Goal: Task Accomplishment & Management: Manage account settings

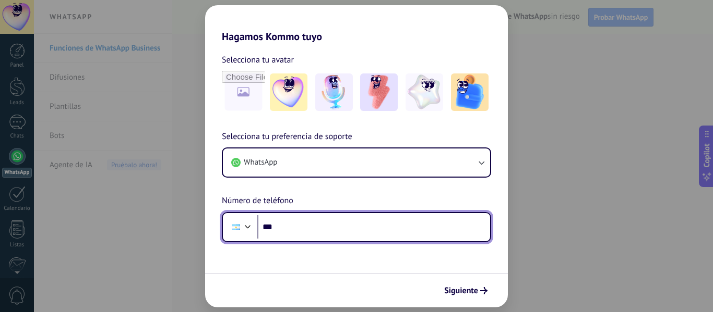
click at [336, 236] on input "***" at bounding box center [373, 227] width 233 height 24
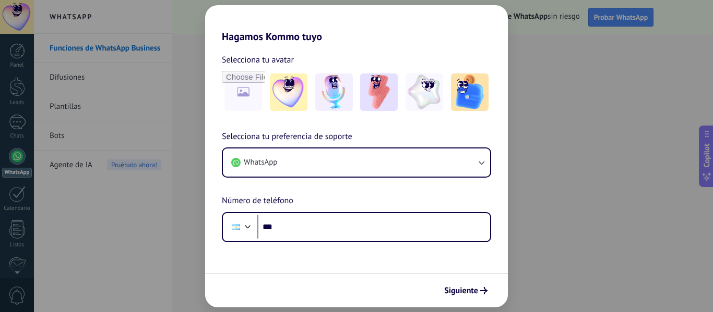
click at [571, 136] on div "Hagamos Kommo tuyo Selecciona tu avatar Selecciona tu preferencia de soporte Wh…" at bounding box center [356, 156] width 713 height 312
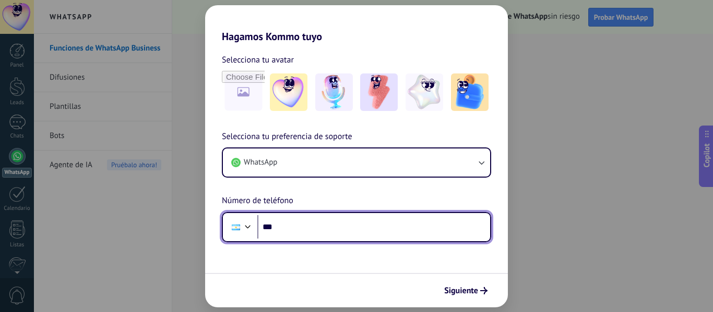
click at [308, 222] on input "***" at bounding box center [373, 227] width 233 height 24
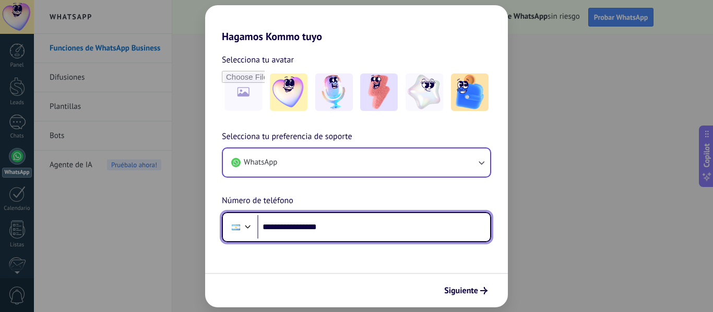
type input "**********"
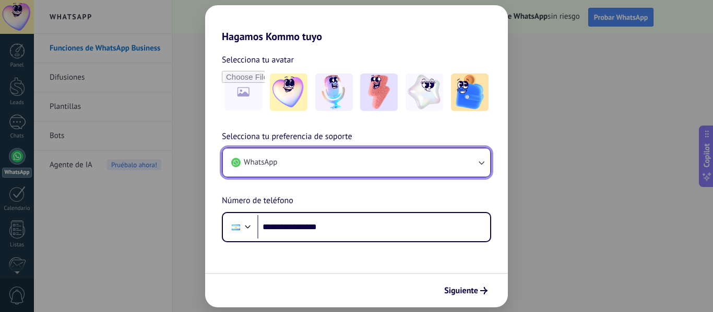
click at [428, 153] on button "WhatsApp" at bounding box center [356, 163] width 267 height 28
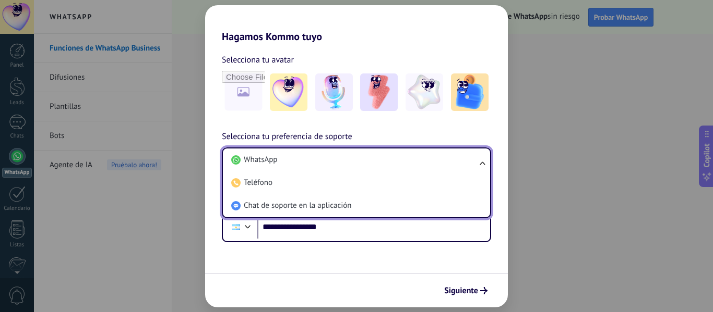
click at [428, 153] on li "WhatsApp" at bounding box center [354, 160] width 255 height 23
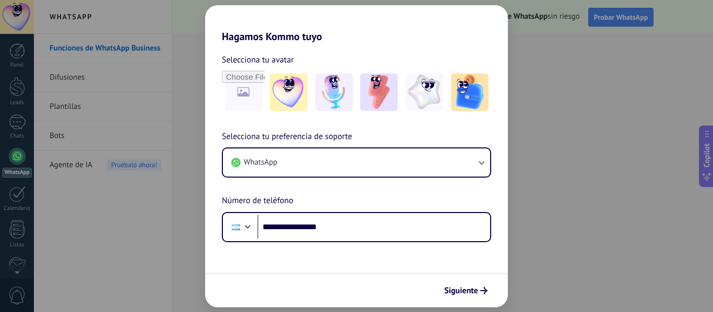
click at [334, 272] on form "**********" at bounding box center [356, 175] width 303 height 265
click at [465, 287] on span "Siguiente" at bounding box center [461, 290] width 34 height 7
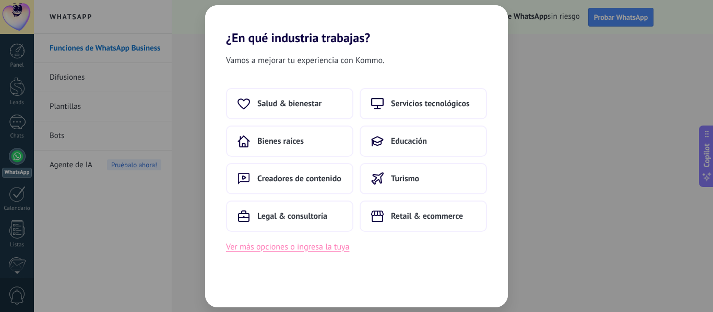
click at [279, 252] on button "Ver más opciones o ingresa la tuya" at bounding box center [287, 247] width 123 height 14
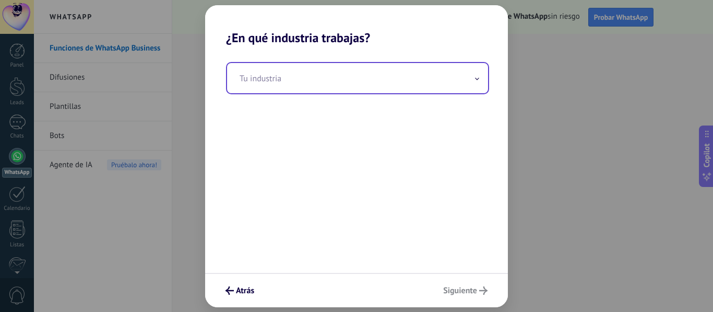
click at [309, 63] on input "text" at bounding box center [357, 78] width 261 height 30
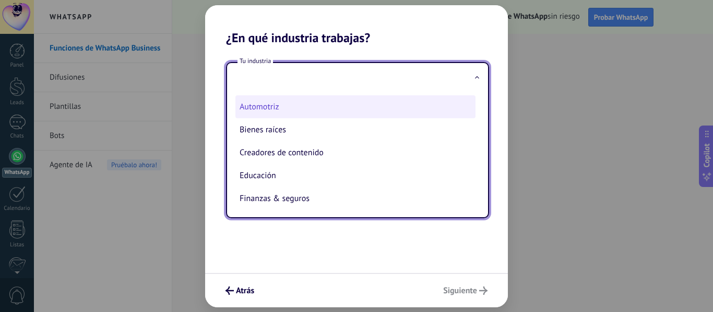
click at [275, 106] on li "Automotriz" at bounding box center [355, 106] width 240 height 23
type input "**********"
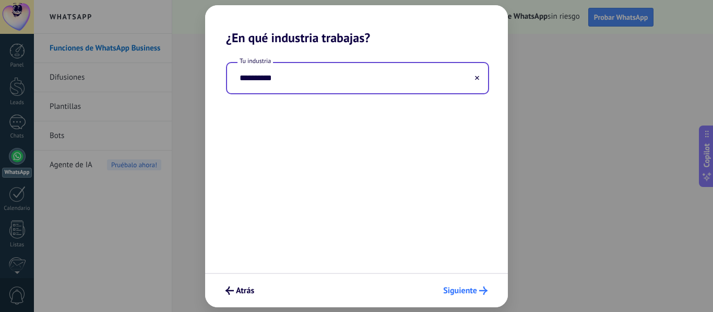
click at [476, 292] on span "Siguiente" at bounding box center [460, 290] width 34 height 7
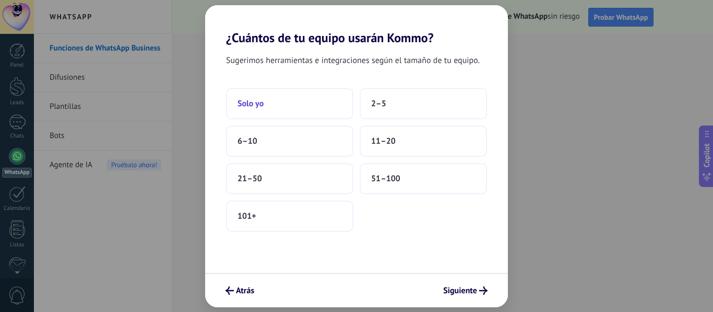
click at [282, 98] on button "Solo yo" at bounding box center [289, 103] width 127 height 31
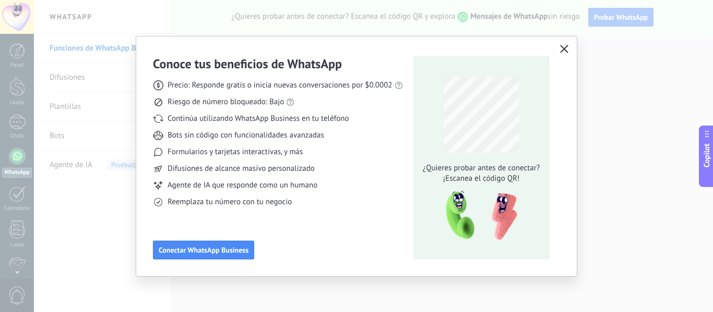
click at [560, 56] on button "button" at bounding box center [564, 49] width 14 height 15
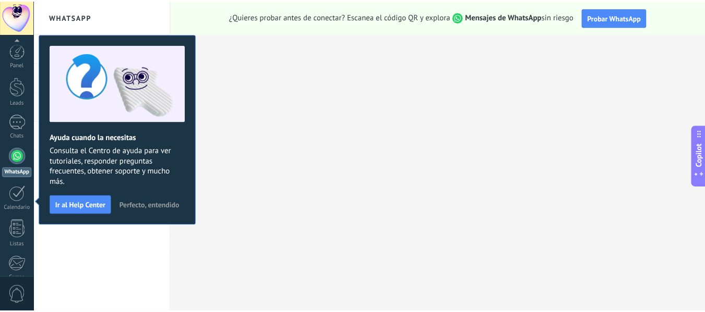
scroll to position [122, 0]
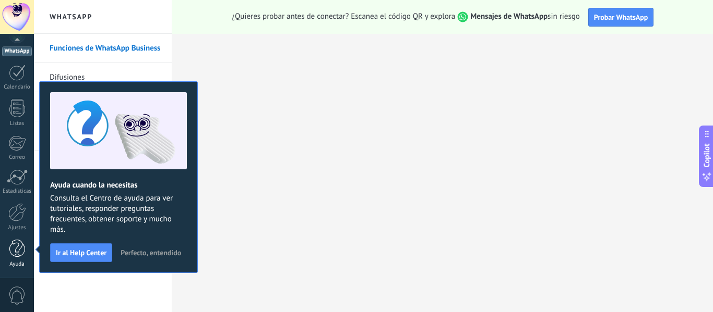
click at [19, 242] on div at bounding box center [17, 249] width 16 height 18
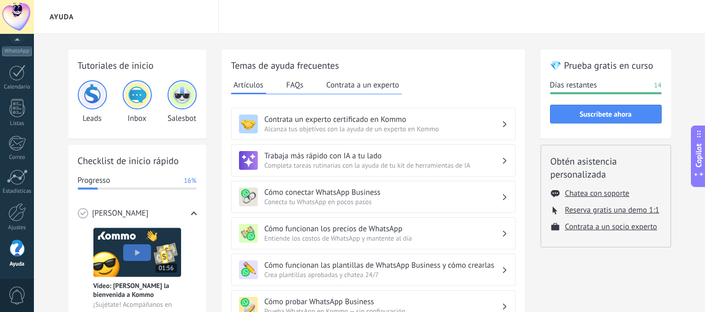
click at [701, 138] on icon at bounding box center [698, 134] width 8 height 8
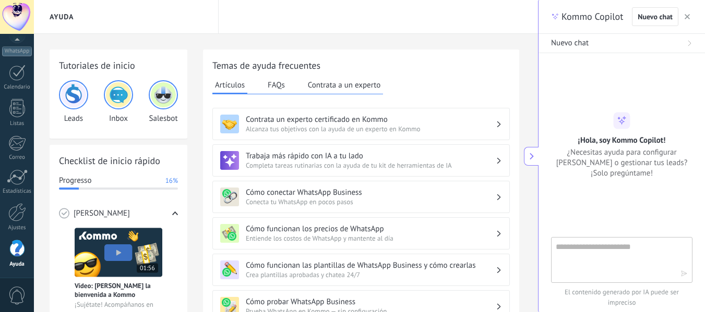
click at [532, 155] on use at bounding box center [531, 156] width 4 height 7
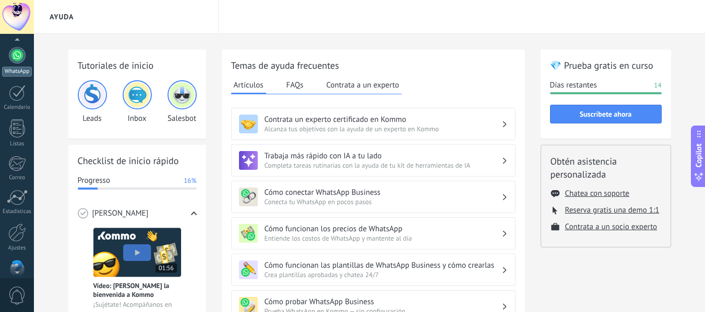
click at [18, 54] on div at bounding box center [17, 55] width 17 height 17
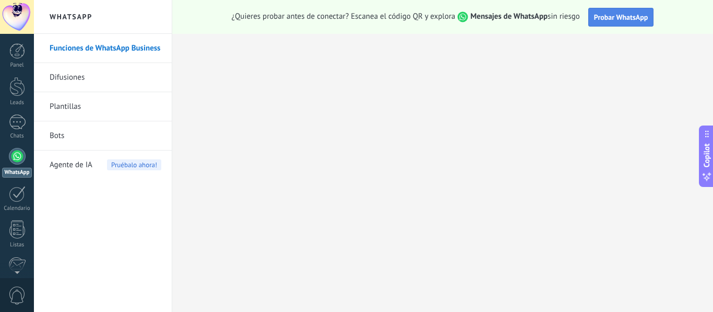
click at [621, 23] on button "Probar WhatsApp" at bounding box center [621, 17] width 66 height 19
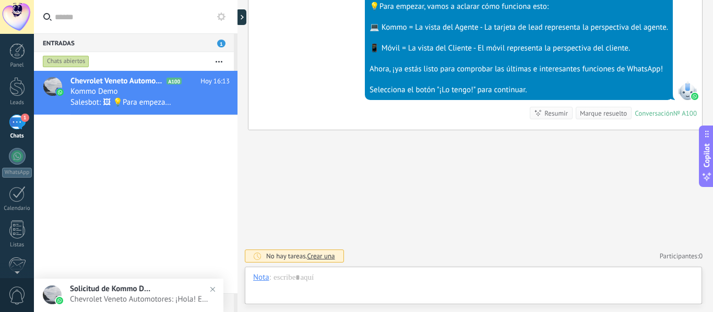
scroll to position [16, 0]
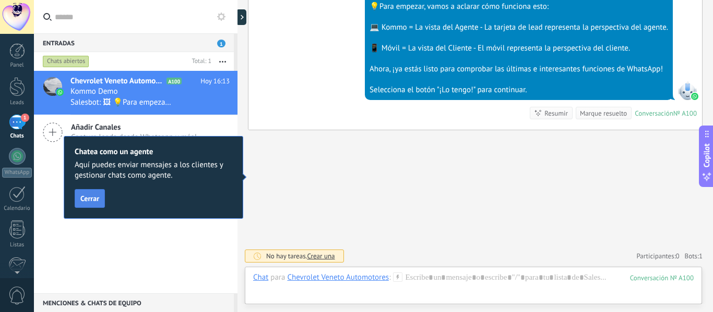
click at [93, 203] on button "Cerrar" at bounding box center [90, 198] width 30 height 19
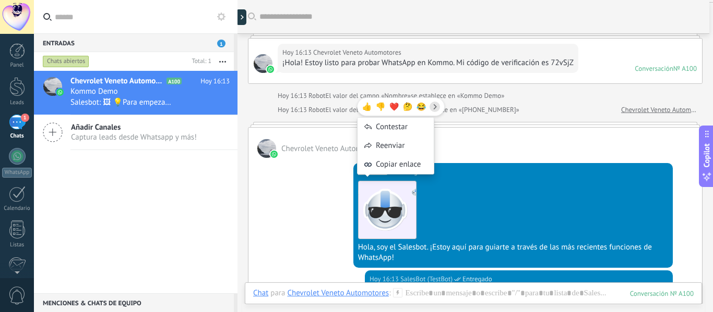
scroll to position [0, 0]
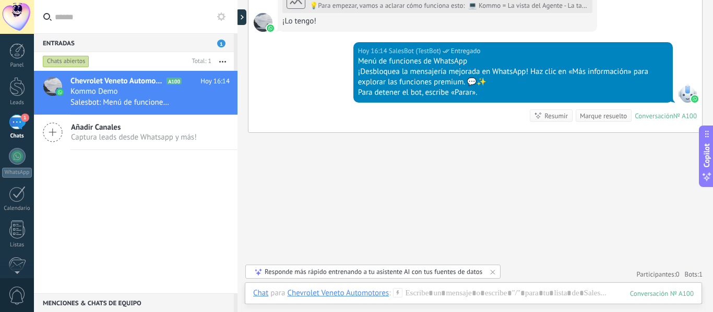
scroll to position [532, 0]
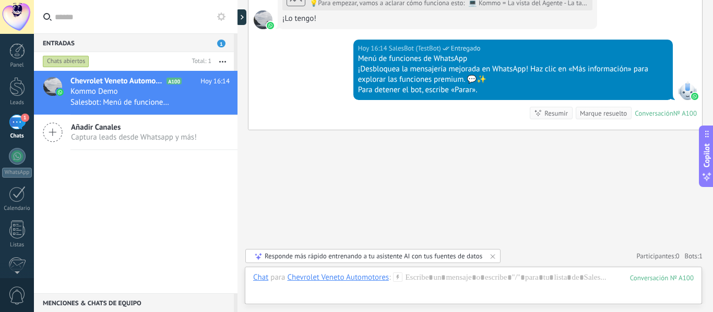
click at [462, 280] on div at bounding box center [473, 288] width 440 height 31
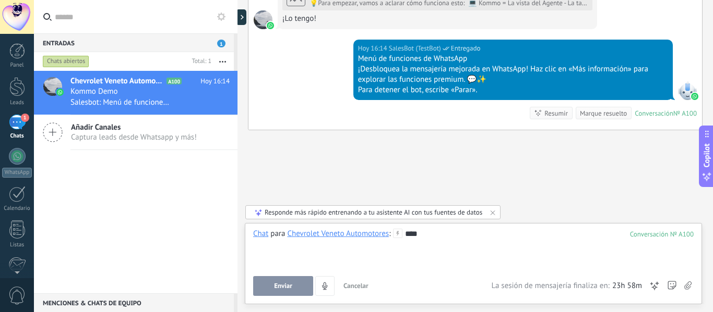
drag, startPoint x: 284, startPoint y: 275, endPoint x: 278, endPoint y: 282, distance: 9.2
click at [278, 282] on div "Chat para Chevrolet Veneto Automotores : 100 **** Enviar Cancelar Rastrear clic…" at bounding box center [473, 262] width 440 height 67
click at [278, 282] on button "Enviar" at bounding box center [283, 286] width 60 height 20
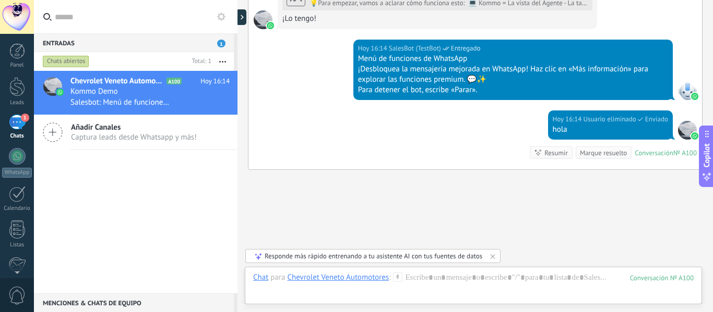
scroll to position [571, 0]
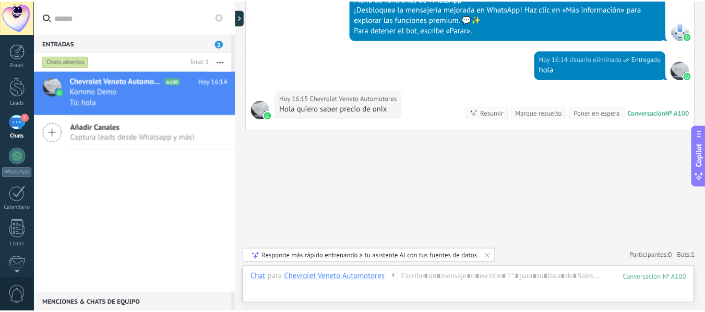
scroll to position [661, 0]
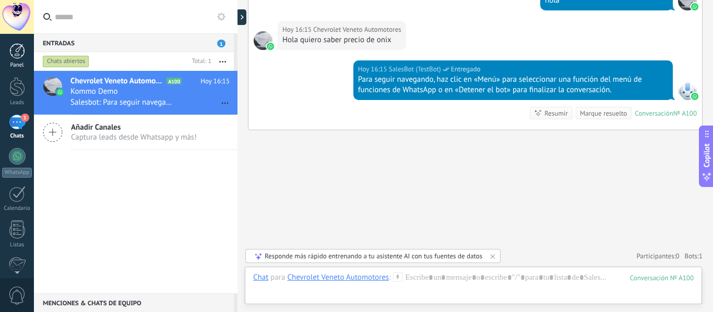
click at [17, 54] on div at bounding box center [17, 51] width 16 height 16
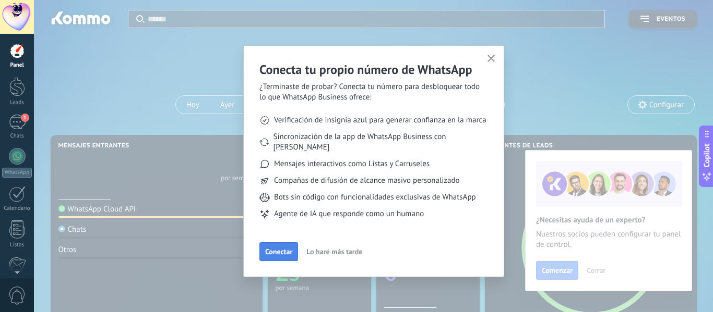
click at [282, 248] on span "Conectar" at bounding box center [278, 251] width 27 height 7
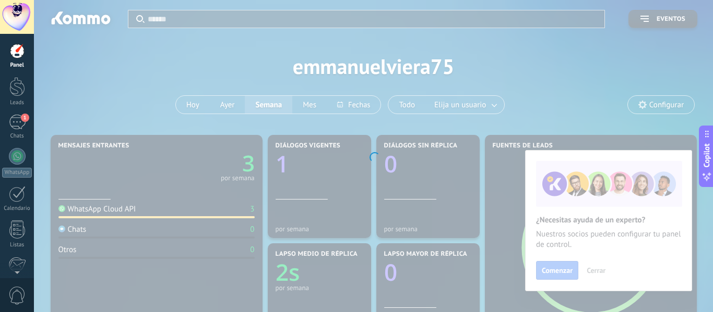
click at [559, 276] on div at bounding box center [373, 156] width 679 height 312
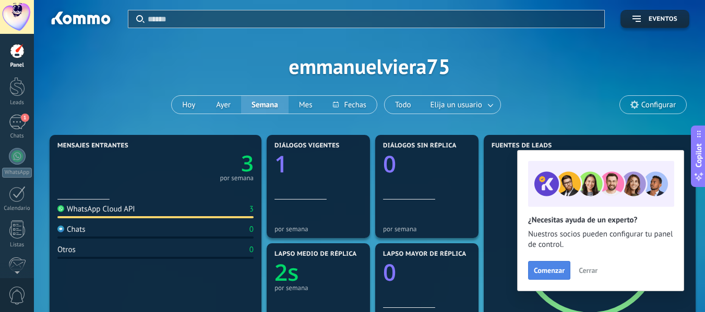
click at [542, 274] on span "Comenzar" at bounding box center [549, 270] width 31 height 7
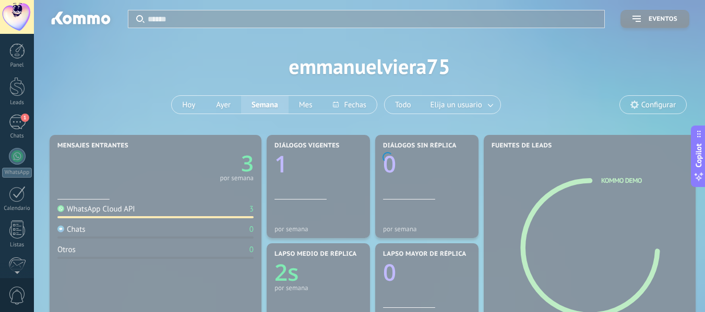
scroll to position [122, 0]
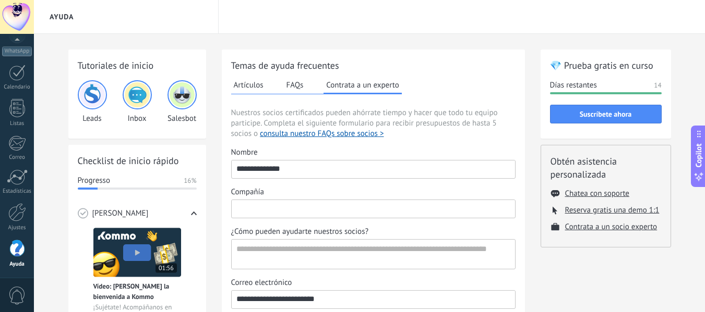
click at [271, 205] on input "Compañía" at bounding box center [373, 208] width 283 height 17
type input "**********"
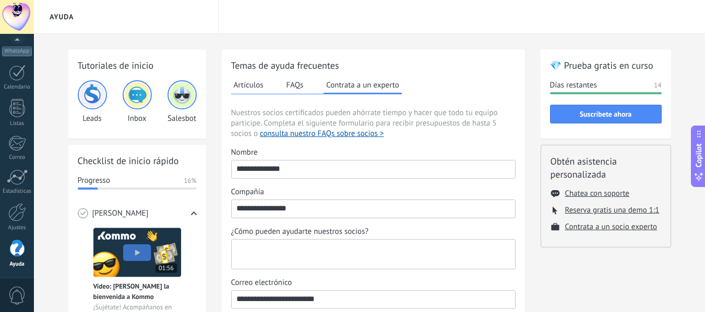
click at [308, 245] on textarea "¿Cómo pueden ayudarte nuestros socios?" at bounding box center [372, 254] width 281 height 29
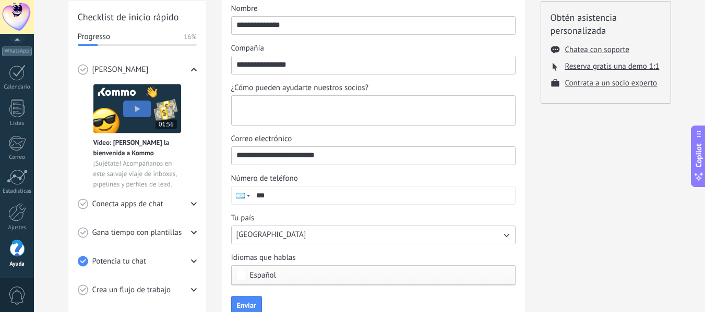
scroll to position [144, 0]
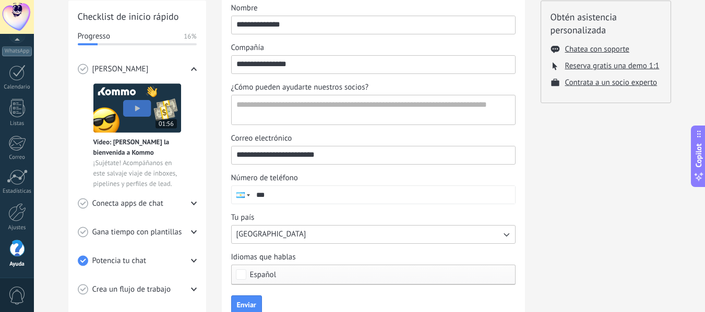
click at [286, 234] on button "[GEOGRAPHIC_DATA]" at bounding box center [373, 234] width 284 height 19
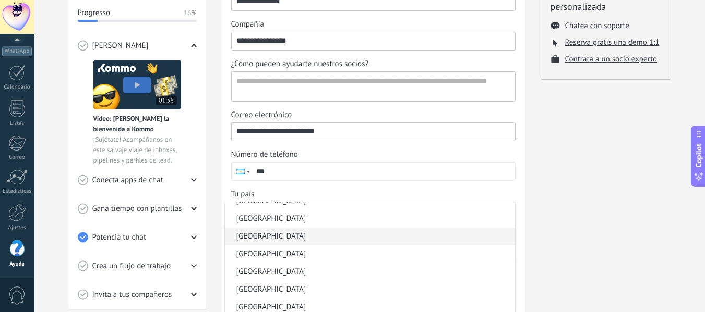
scroll to position [240, 0]
click at [280, 238] on li "[GEOGRAPHIC_DATA]" at bounding box center [370, 237] width 290 height 18
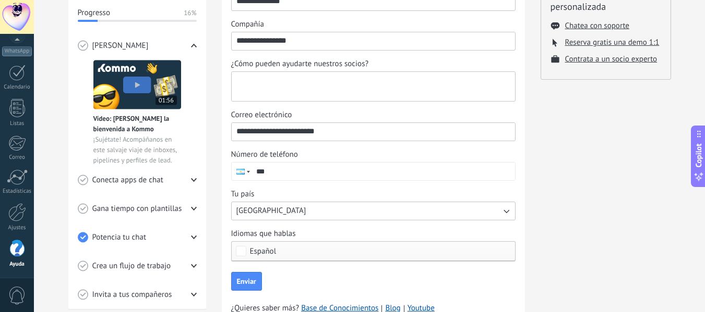
click at [322, 87] on textarea "¿Cómo pueden ayudarte nuestros socios?" at bounding box center [372, 86] width 281 height 29
type textarea "**********"
click at [315, 174] on input "***" at bounding box center [382, 172] width 263 height 18
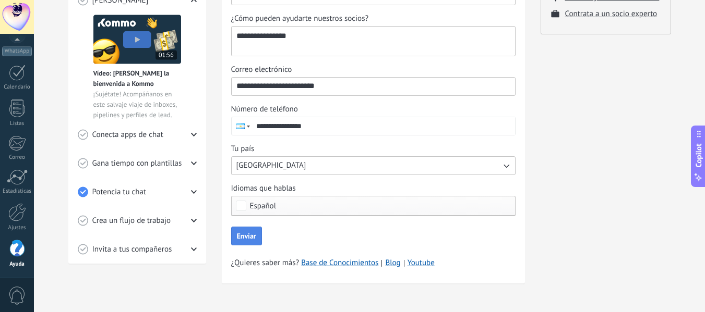
type input "**********"
click at [244, 232] on button "Enviar" at bounding box center [246, 236] width 31 height 19
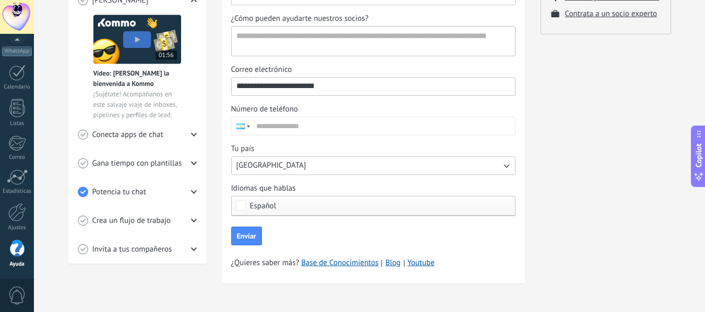
click at [216, 162] on div "Tutoriales de inicio Leads Inbox Salesbot Checklist de inicio rápido Progresso …" at bounding box center [369, 66] width 602 height 461
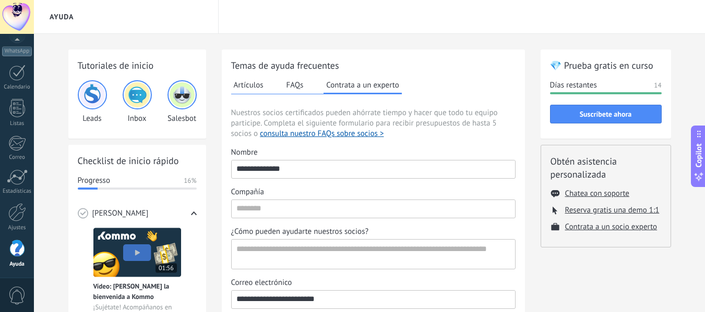
click at [52, 143] on div "Tutoriales de inicio Leads Inbox Salesbot Checklist de inicio rápido Progresso …" at bounding box center [369, 280] width 671 height 492
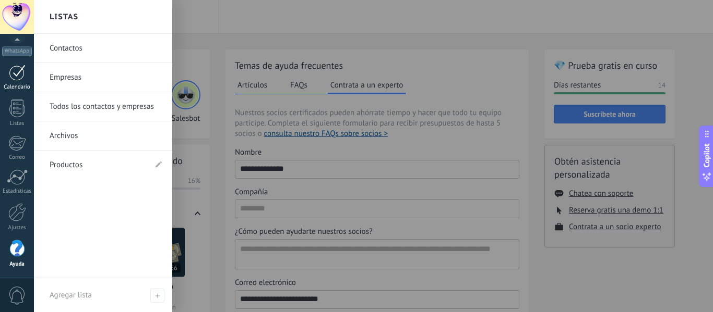
click at [19, 67] on div at bounding box center [17, 73] width 17 height 16
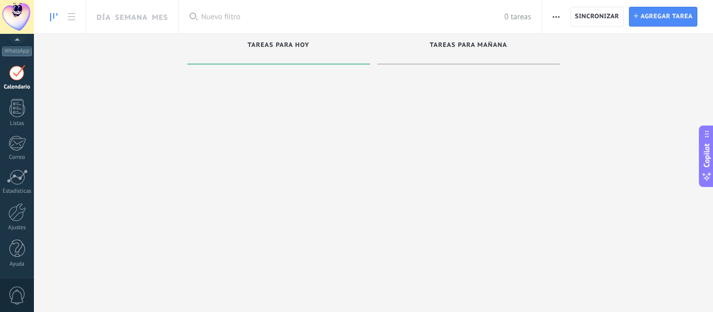
scroll to position [30, 0]
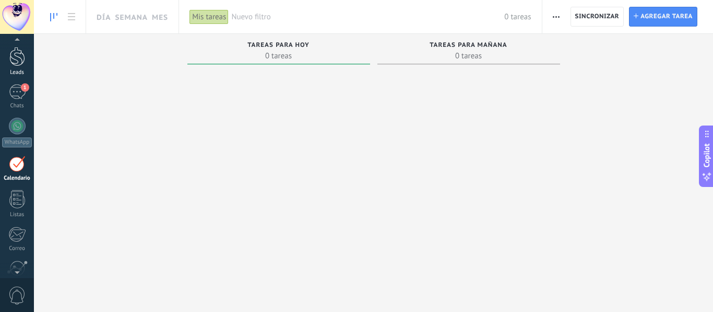
click at [9, 58] on div at bounding box center [17, 56] width 16 height 19
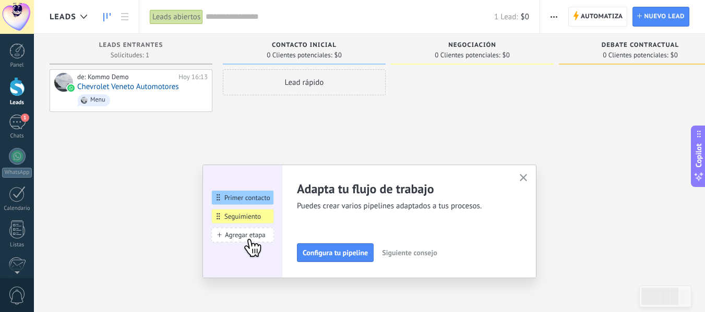
click at [424, 254] on span "Siguiente consejo" at bounding box center [409, 252] width 55 height 7
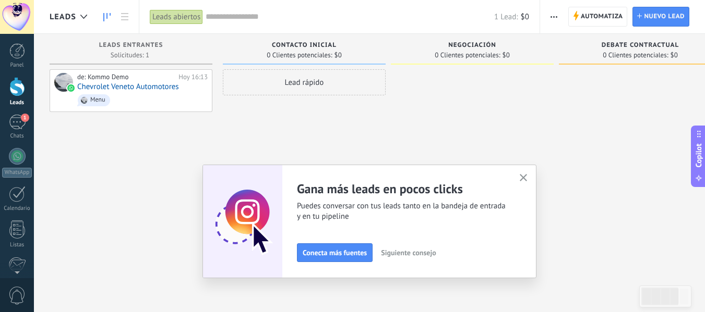
click at [424, 254] on span "Siguiente consejo" at bounding box center [408, 252] width 55 height 7
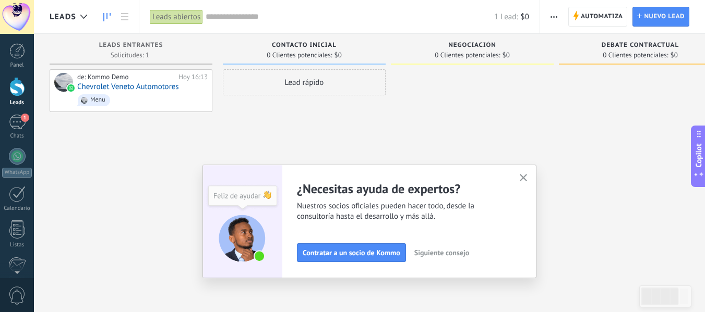
click at [424, 254] on span "Siguiente consejo" at bounding box center [441, 252] width 55 height 7
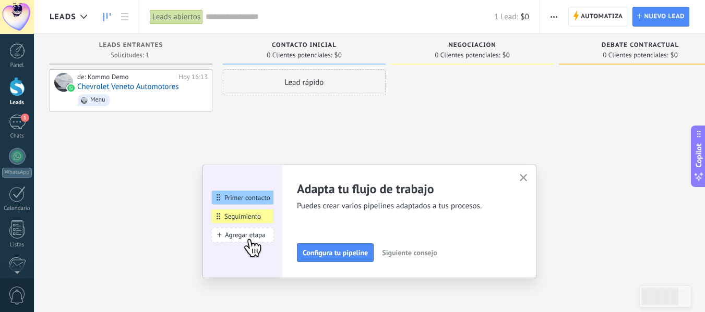
click at [424, 254] on span "Siguiente consejo" at bounding box center [409, 252] width 55 height 7
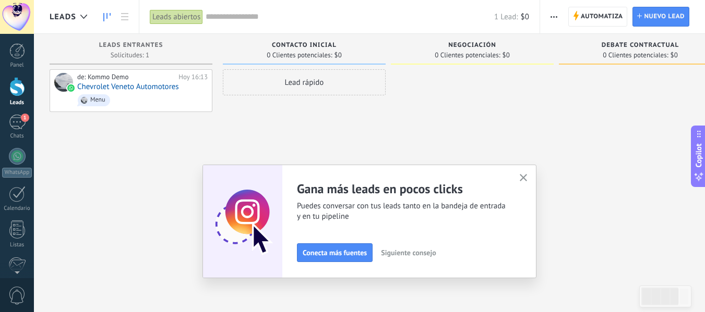
click at [527, 174] on button "button" at bounding box center [523, 179] width 13 height 14
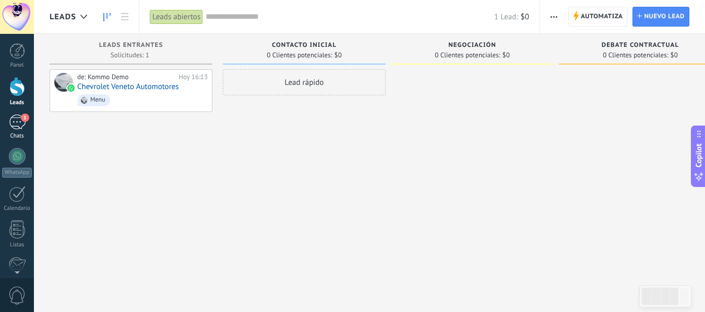
click at [16, 130] on link "1 Chats" at bounding box center [17, 127] width 34 height 25
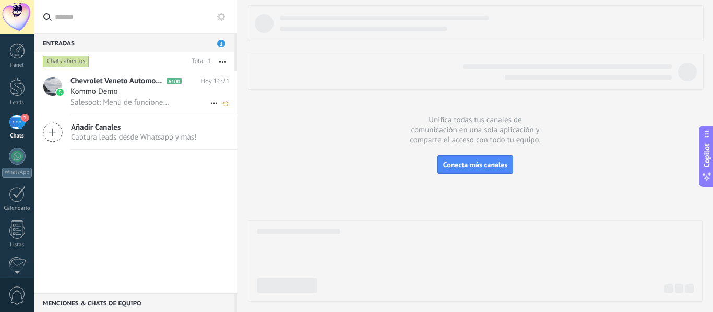
click at [129, 92] on div "Kommo Demo" at bounding box center [149, 92] width 159 height 10
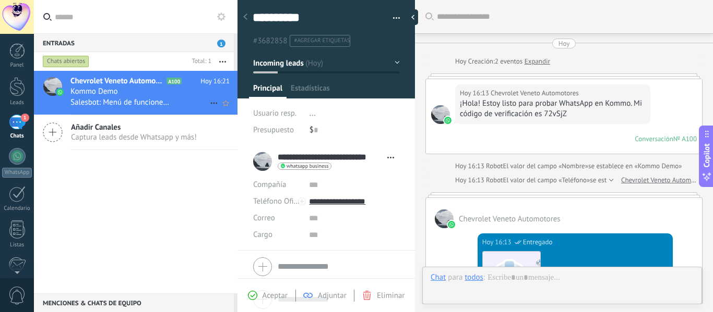
scroll to position [906, 0]
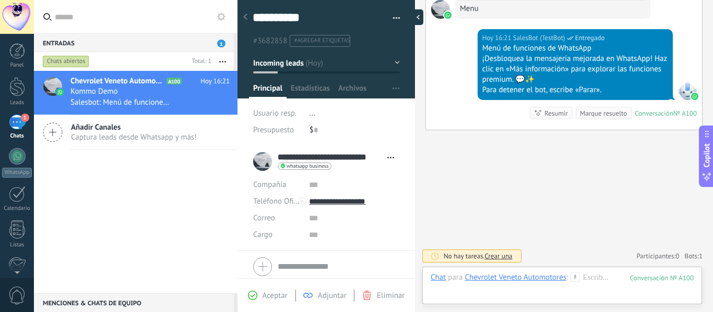
click at [413, 19] on div at bounding box center [415, 17] width 16 height 16
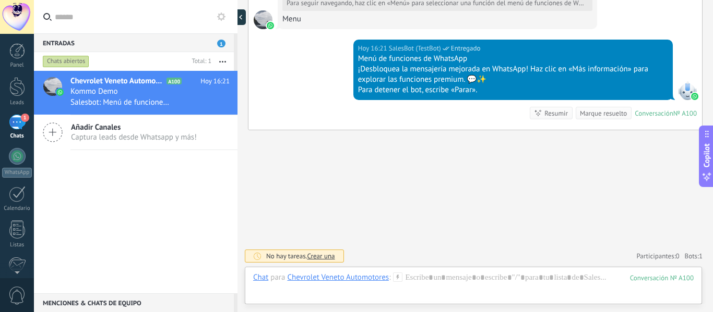
type textarea "**********"
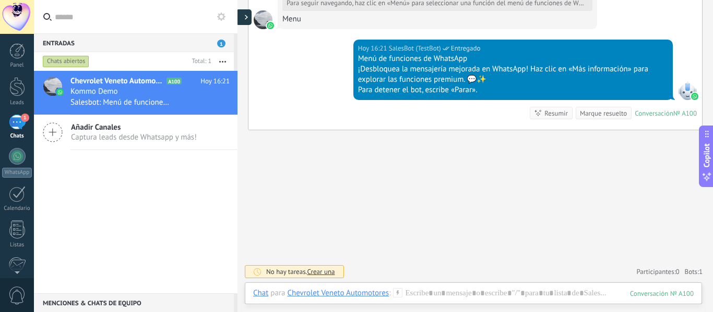
scroll to position [803, 0]
click at [475, 290] on div at bounding box center [473, 303] width 440 height 31
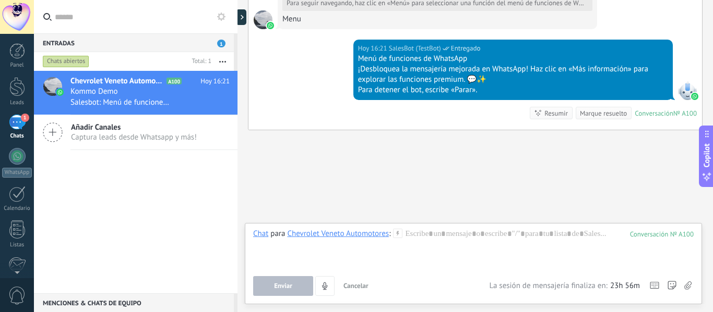
click at [22, 152] on div at bounding box center [17, 156] width 17 height 17
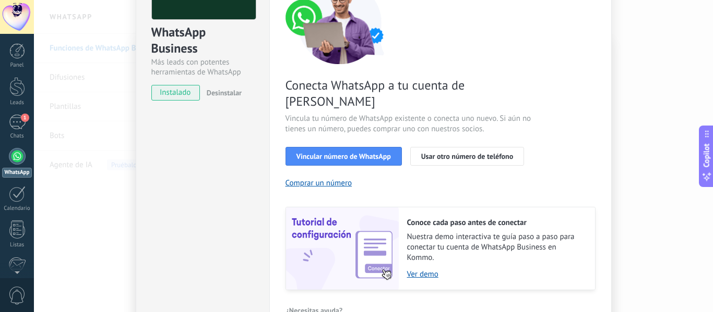
scroll to position [129, 0]
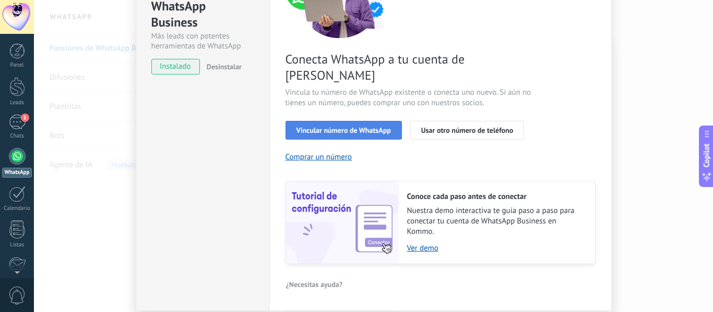
click at [359, 127] on span "Vincular número de WhatsApp" at bounding box center [343, 130] width 94 height 7
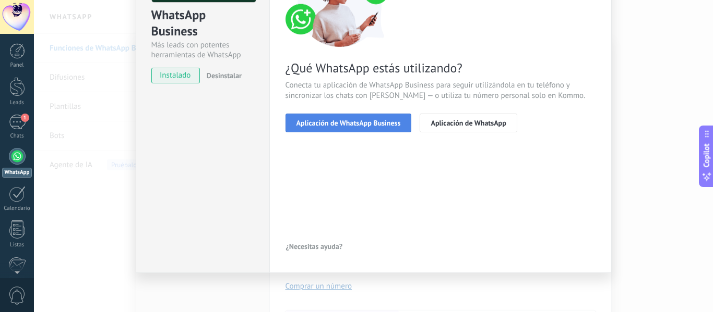
click at [349, 121] on span "Aplicación de WhatsApp Business" at bounding box center [348, 122] width 104 height 7
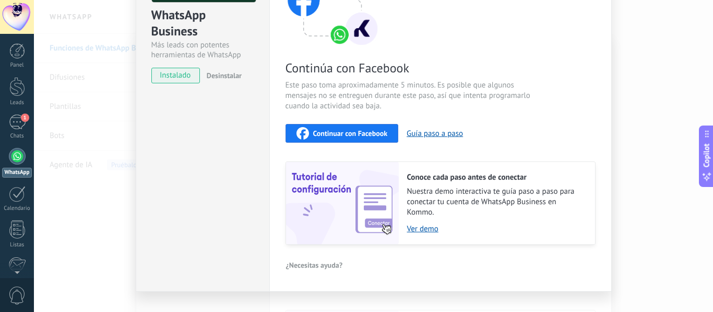
click at [324, 140] on button "Continuar con Facebook" at bounding box center [341, 133] width 113 height 19
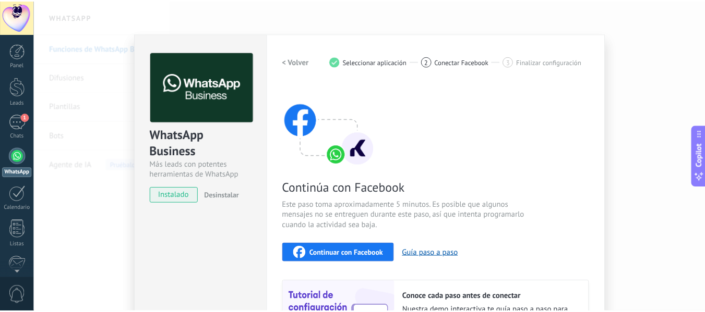
scroll to position [0, 0]
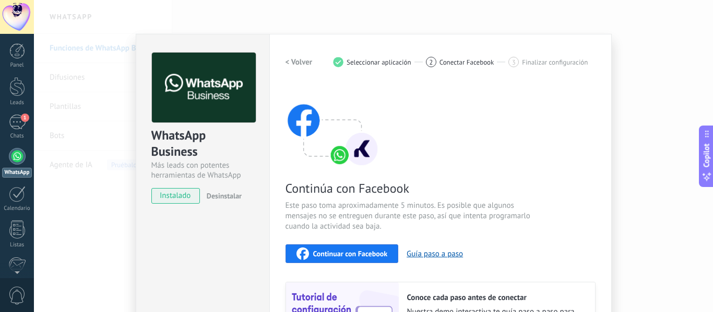
click at [298, 62] on h2 "< Volver" at bounding box center [298, 62] width 27 height 10
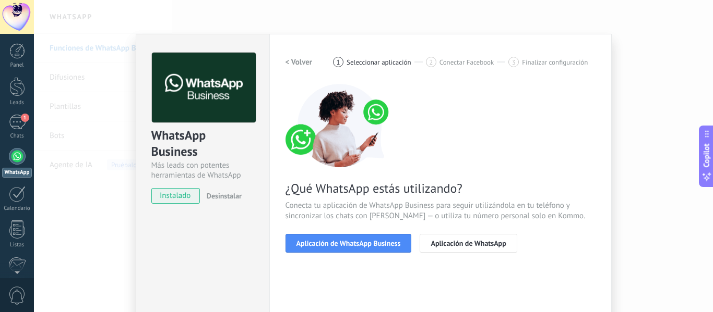
click at [298, 62] on h2 "< Volver" at bounding box center [298, 62] width 27 height 10
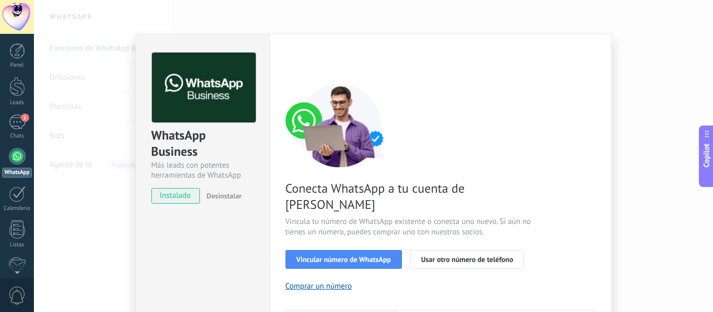
click at [298, 62] on div "< Volver 1 Seleccionar aplicación 2 Conectar Facebook 3 Finalizar configuración" at bounding box center [440, 62] width 310 height 19
click at [110, 128] on div "WhatsApp Business Más leads con potentes herramientas de WhatsApp instalado Des…" at bounding box center [373, 156] width 679 height 312
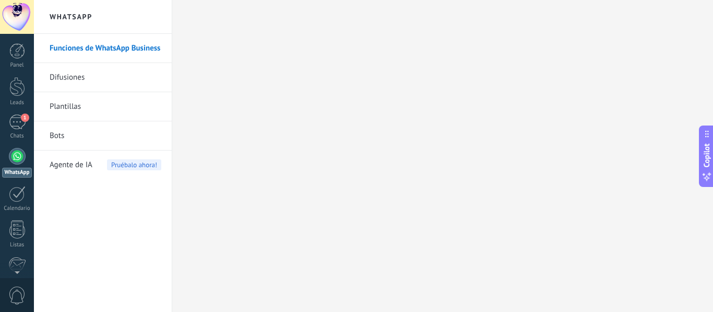
click at [75, 164] on span "Agente de IA" at bounding box center [71, 165] width 43 height 29
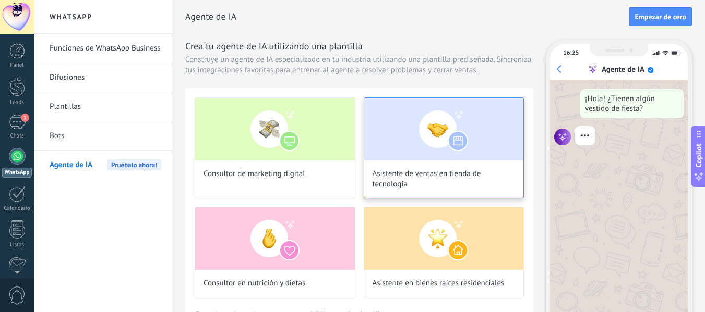
scroll to position [35, 0]
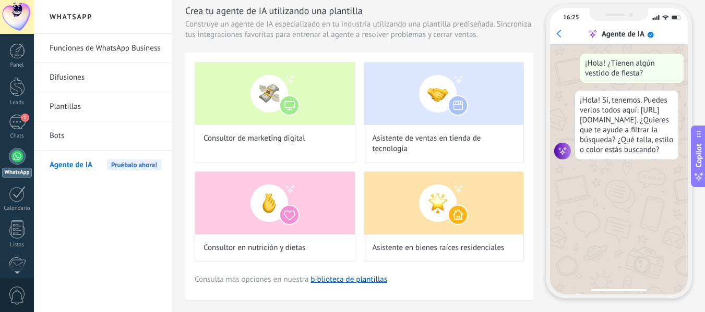
click at [177, 202] on div "Agente de IA Empezar [PERSON_NAME] Crea tu agente de IA utilizando una plantill…" at bounding box center [438, 139] width 533 height 348
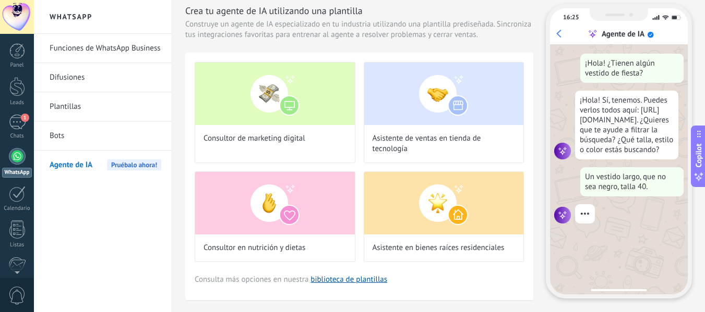
scroll to position [31, 0]
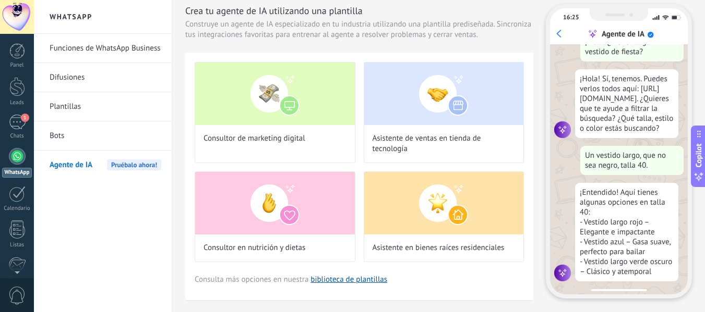
click at [177, 202] on div "Agente de IA Empezar [PERSON_NAME] Crea tu agente de IA utilizando una plantill…" at bounding box center [438, 139] width 533 height 348
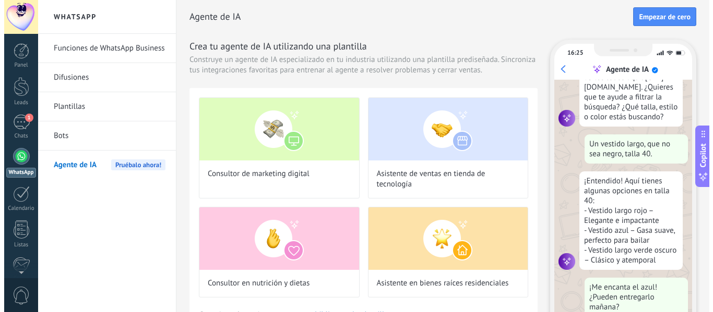
scroll to position [105, 0]
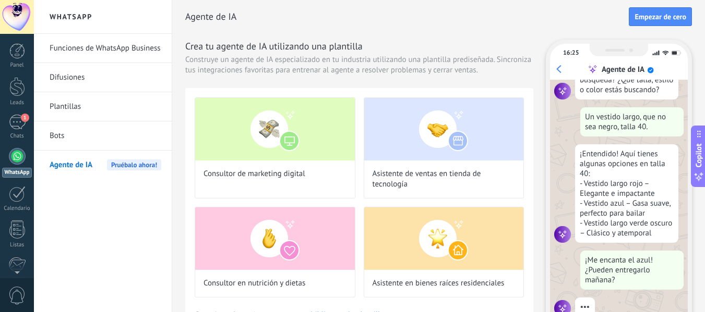
click at [75, 79] on link "Difusiones" at bounding box center [106, 77] width 112 height 29
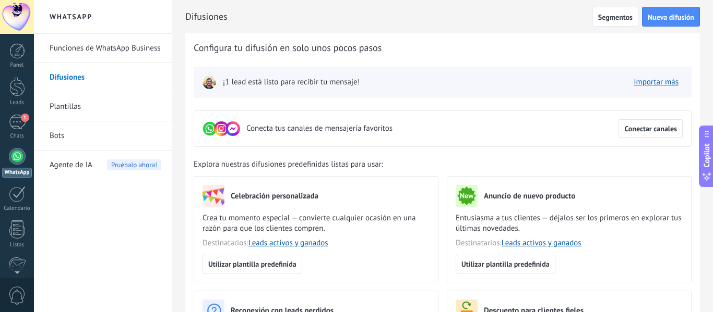
click at [318, 89] on div "¡1 lead está listo para recibir tu mensaje!" at bounding box center [281, 82] width 158 height 15
click at [646, 85] on link "Importar más" at bounding box center [655, 82] width 45 height 10
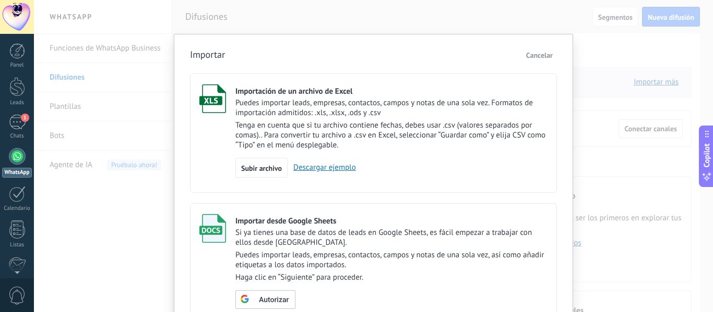
click at [550, 56] on span "Cancelar" at bounding box center [539, 55] width 27 height 9
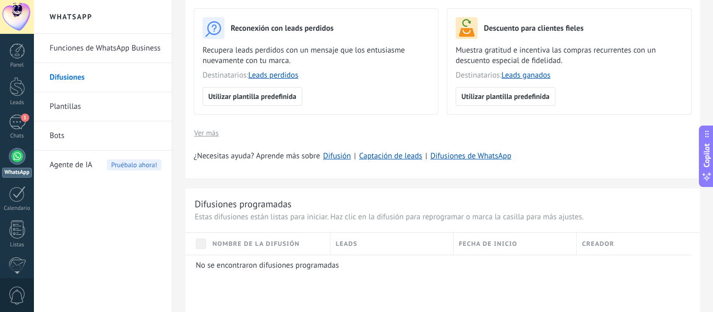
scroll to position [284, 0]
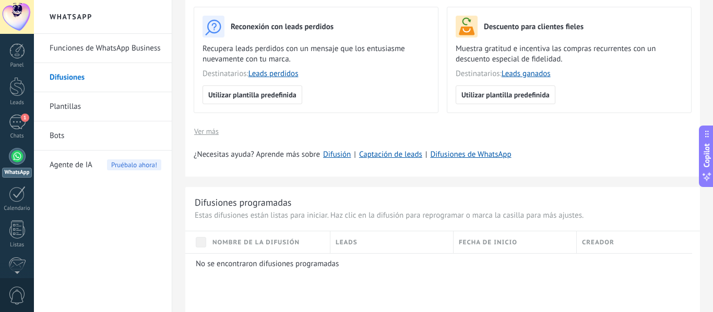
click at [184, 185] on div "Difusiones Segmentos Nueva difusión Atrás Configura tu difusión en solo unos po…" at bounding box center [442, 262] width 540 height 1093
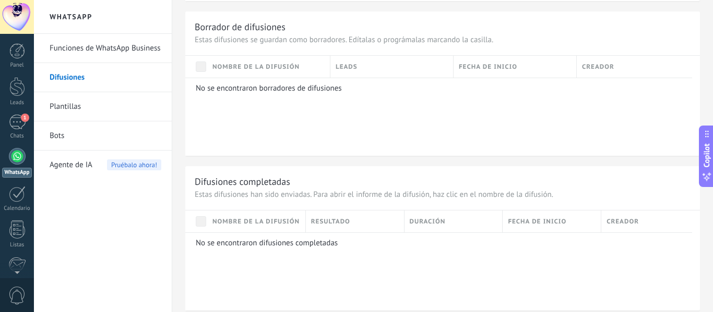
scroll to position [780, 0]
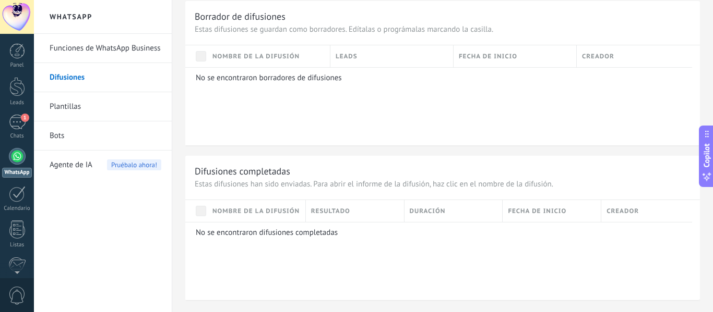
click at [69, 103] on link "Plantillas" at bounding box center [106, 106] width 112 height 29
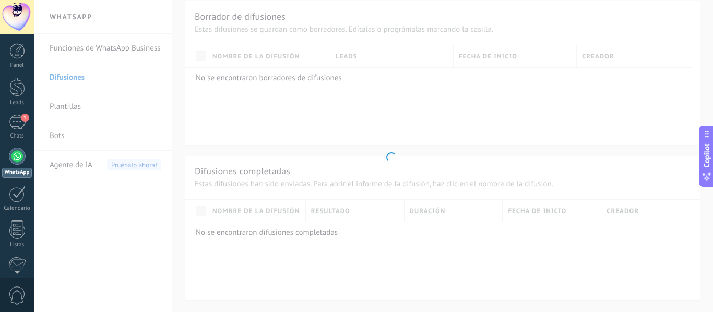
click at [83, 49] on body ".abccls-1,.abccls-2{fill-rule:evenodd}.abccls-2{fill:#fff} .abfcls-1{fill:none}…" at bounding box center [356, 156] width 713 height 312
click at [16, 198] on div at bounding box center [17, 194] width 17 height 16
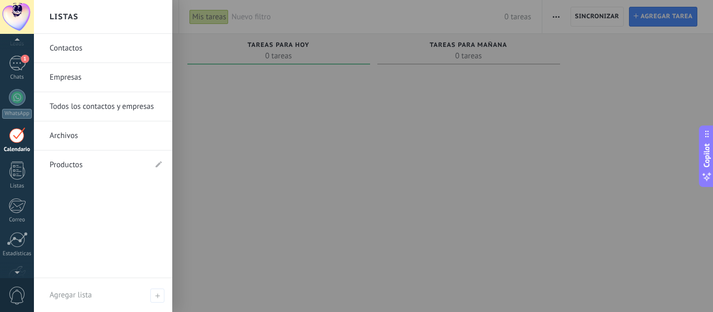
scroll to position [59, 0]
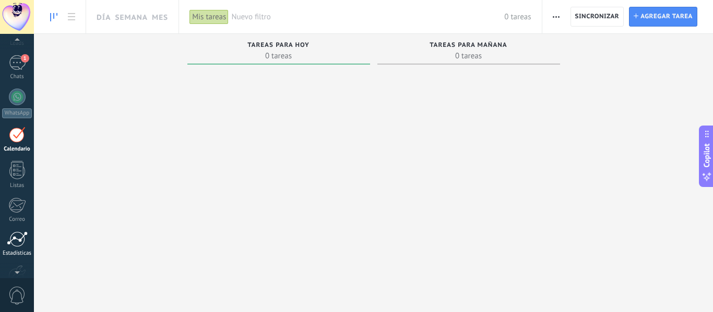
click at [15, 244] on div at bounding box center [17, 240] width 21 height 16
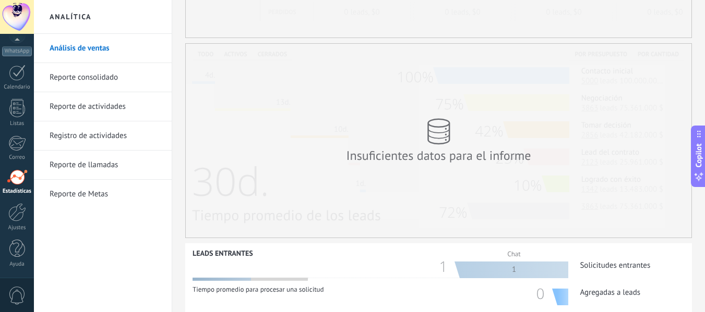
scroll to position [183, 0]
click at [444, 146] on div "Insuficientes datos para el informe" at bounding box center [438, 140] width 209 height 66
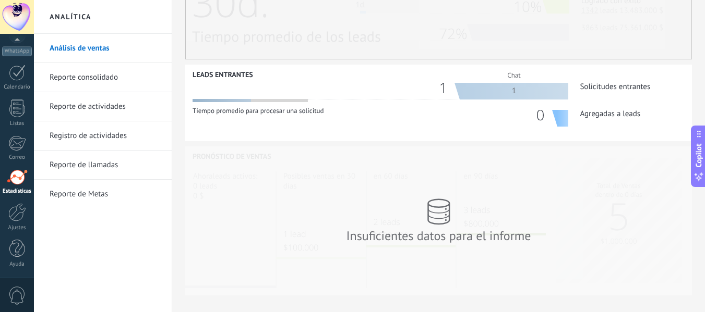
scroll to position [379, 0]
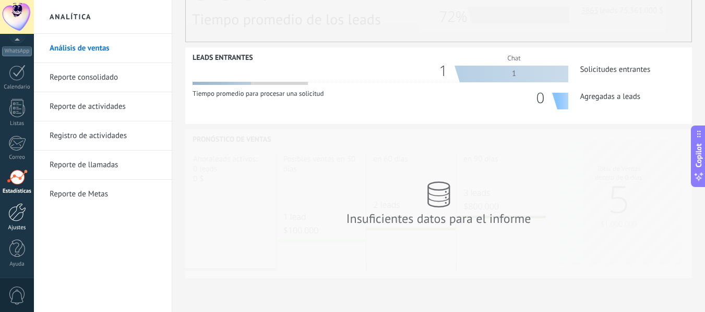
click at [11, 211] on div at bounding box center [17, 212] width 18 height 18
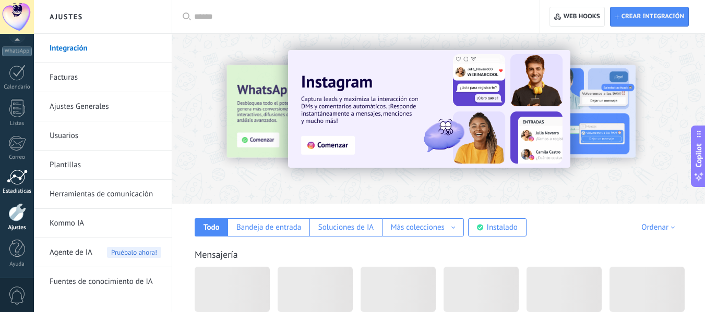
click at [18, 177] on div at bounding box center [17, 178] width 21 height 16
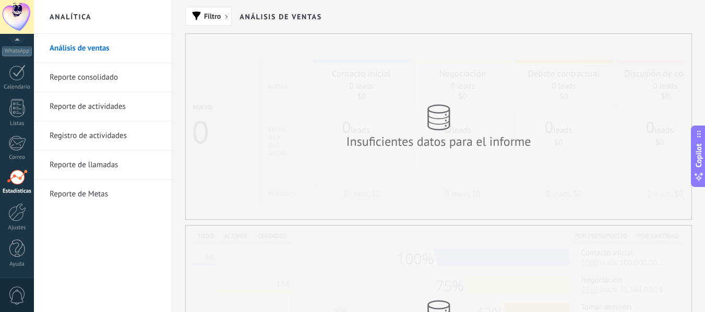
click at [86, 166] on link "Reporte de llamadas" at bounding box center [106, 165] width 112 height 29
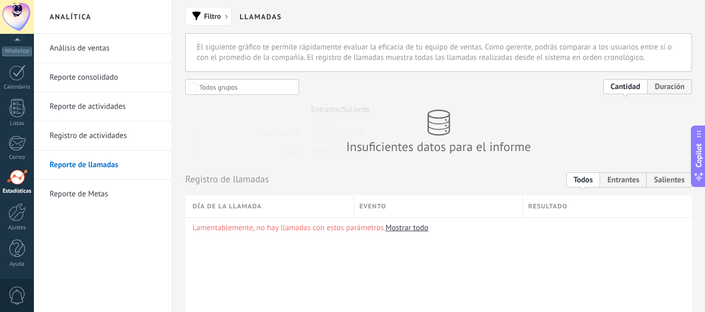
click at [82, 50] on link "Análisis de ventas" at bounding box center [106, 48] width 112 height 29
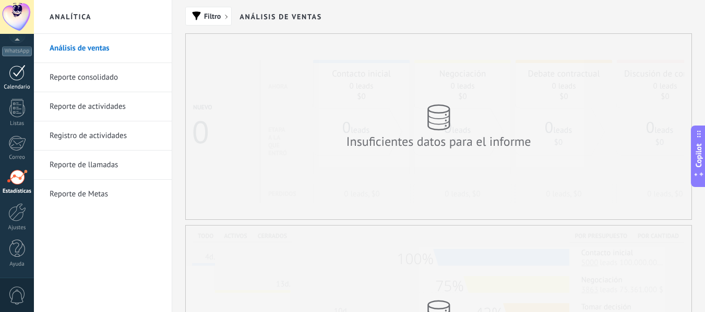
click at [19, 75] on div at bounding box center [17, 73] width 17 height 16
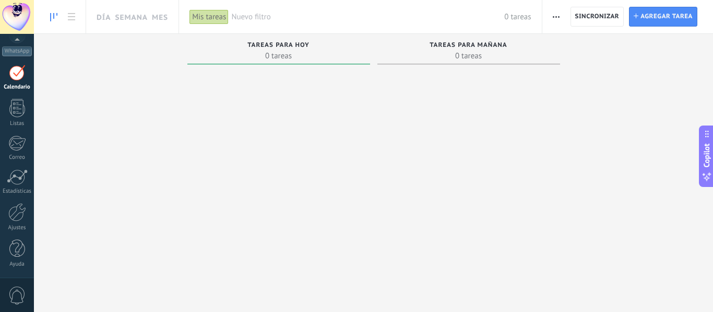
scroll to position [30, 0]
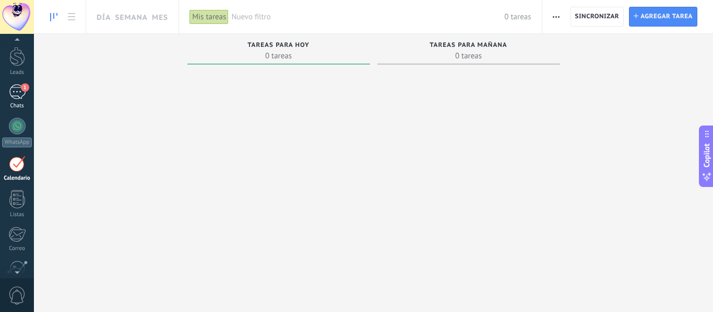
click at [20, 100] on link "1 Chats" at bounding box center [17, 97] width 34 height 25
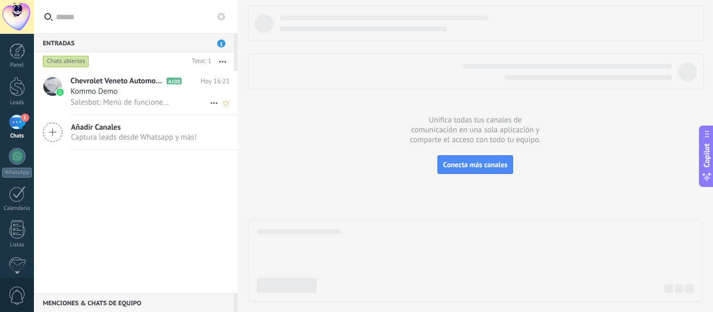
click at [100, 93] on span "Kommo Demo" at bounding box center [93, 92] width 47 height 10
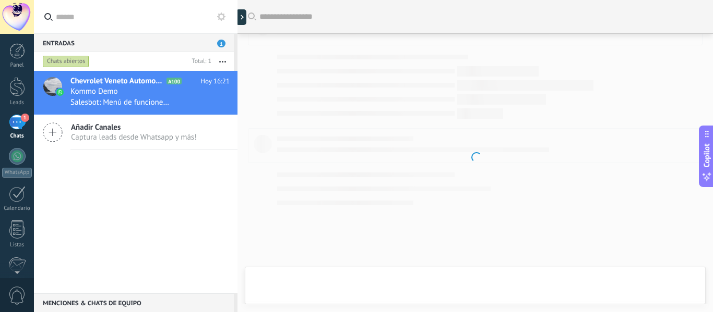
scroll to position [731, 0]
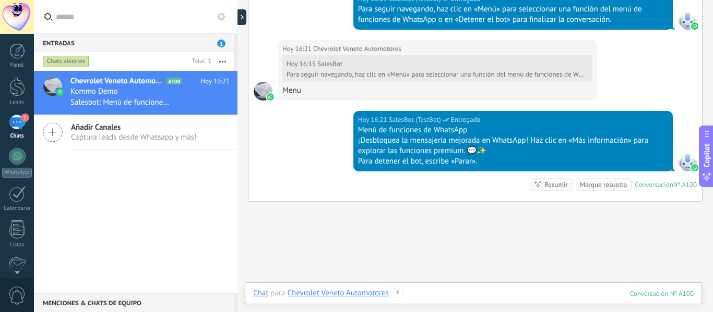
click at [457, 292] on div at bounding box center [473, 303] width 440 height 31
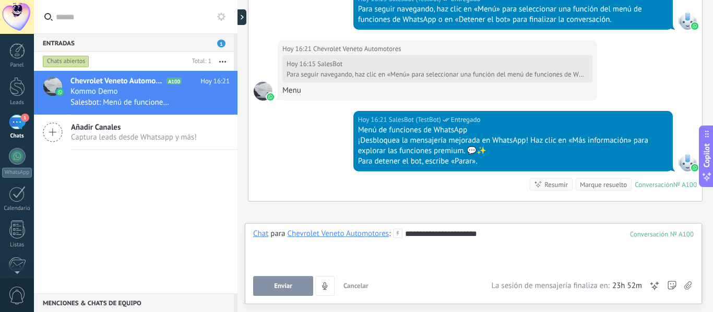
click at [285, 283] on span "Enviar" at bounding box center [283, 286] width 18 height 7
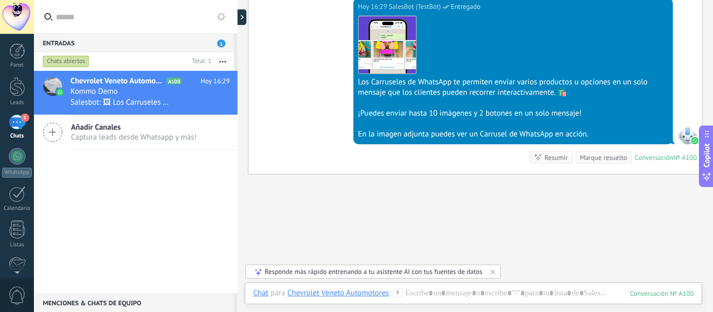
scroll to position [1037, 0]
click at [23, 98] on link "Leads" at bounding box center [17, 91] width 34 height 29
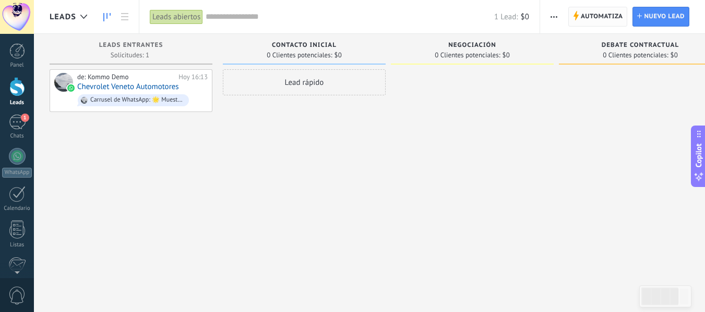
click at [588, 17] on span "Automatiza" at bounding box center [602, 16] width 42 height 19
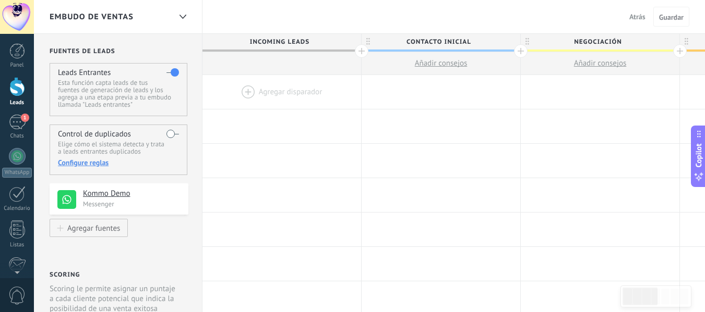
click at [203, 43] on span "Incoming leads" at bounding box center [278, 42] width 153 height 16
click at [16, 124] on div "1" at bounding box center [17, 122] width 17 height 15
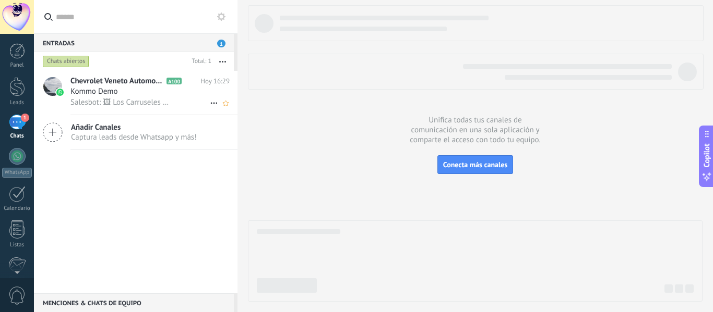
click at [162, 90] on div "Kommo Demo" at bounding box center [149, 92] width 159 height 10
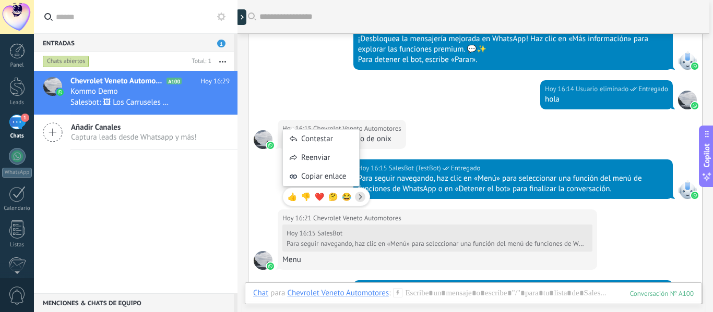
scroll to position [264, 0]
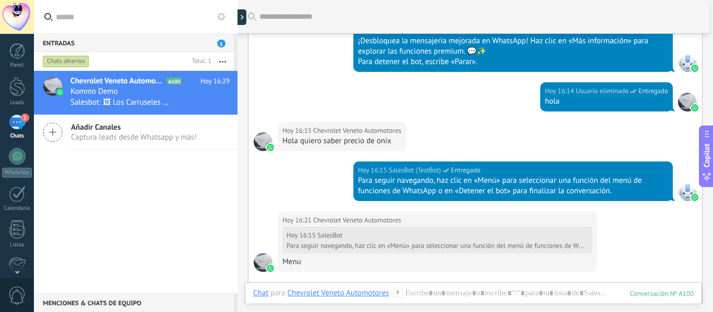
click at [237, 94] on div at bounding box center [237, 156] width 0 height 312
type textarea "**********"
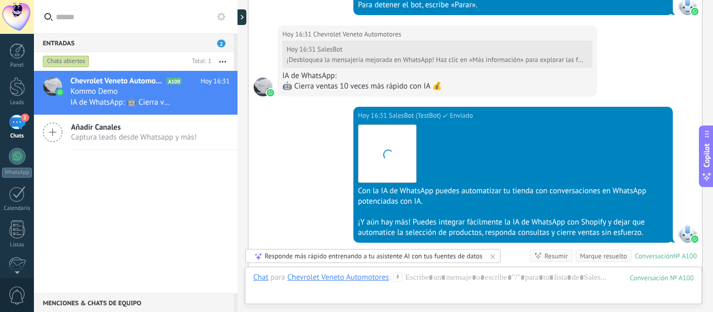
scroll to position [1155, 0]
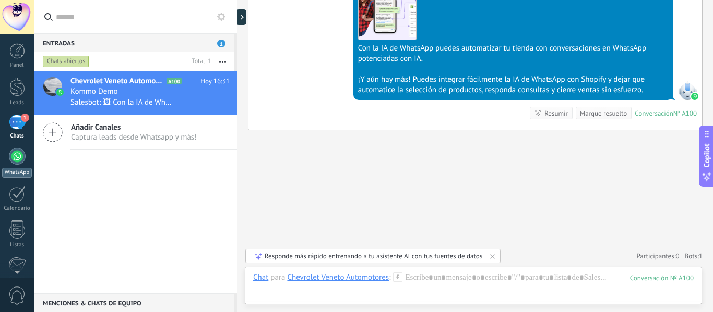
click at [22, 152] on div at bounding box center [17, 156] width 17 height 17
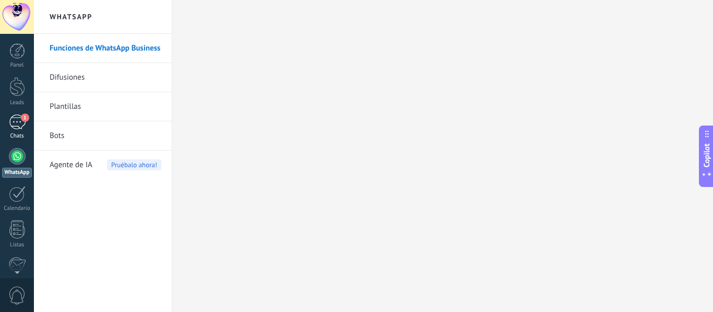
click at [19, 120] on div "1" at bounding box center [17, 122] width 17 height 15
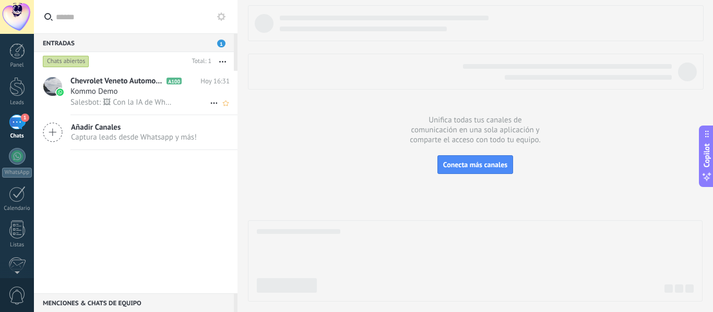
click at [162, 98] on span "Salesbot: 🖼 Con la IA de WhatsApp puedes automatizar tu tienda con conversacion…" at bounding box center [121, 103] width 102 height 10
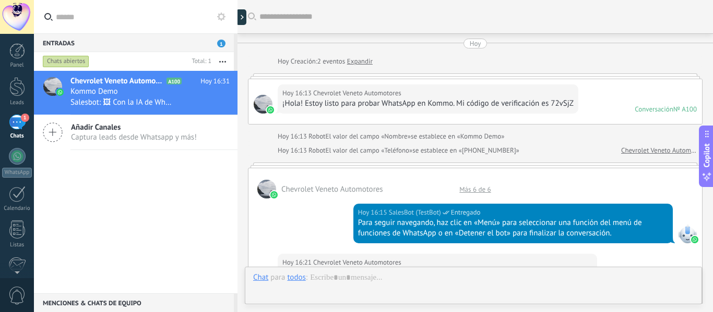
scroll to position [825, 0]
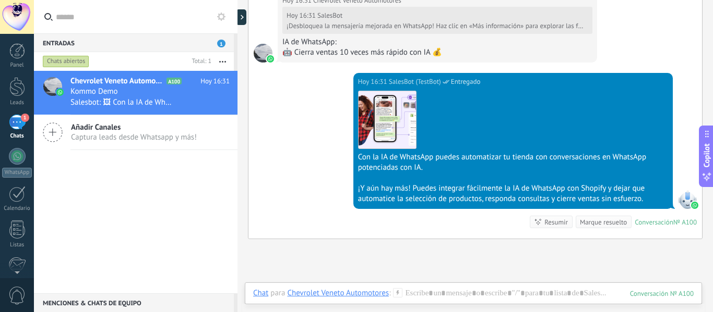
click at [301, 295] on div "Chevrolet Veneto Automotores" at bounding box center [338, 292] width 102 height 9
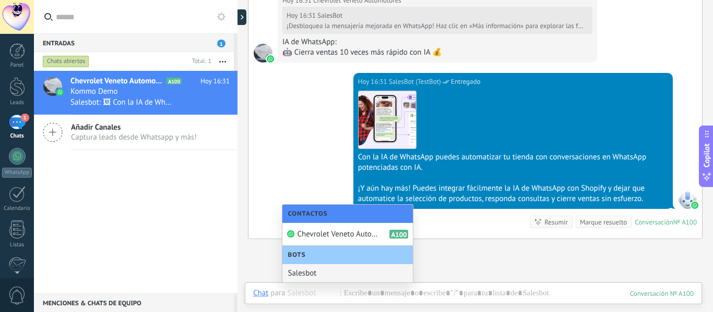
click at [308, 272] on div "Salesbot" at bounding box center [347, 273] width 130 height 18
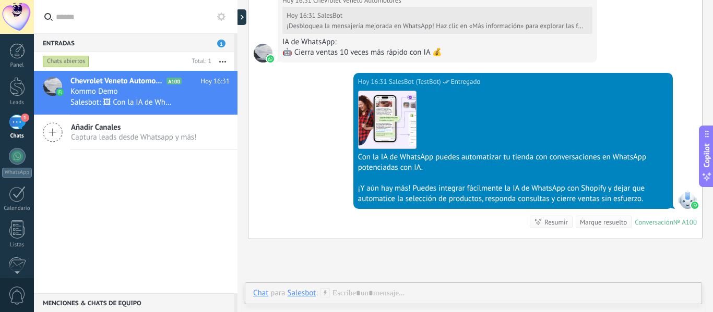
click at [314, 234] on div "[DATE] 16:31 SalesBot (TestBot) Entregado Descargar Con la IA de WhatsApp puede…" at bounding box center [474, 156] width 453 height 166
click at [301, 294] on div "Salesbot" at bounding box center [301, 292] width 29 height 9
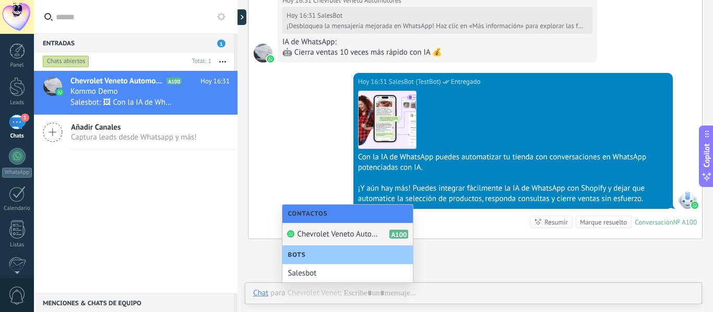
click at [320, 234] on span "Chevrolet Veneto Automotores" at bounding box center [338, 235] width 83 height 10
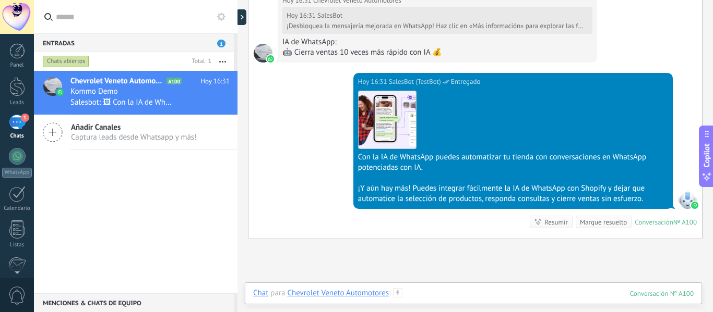
click at [428, 296] on div at bounding box center [473, 303] width 440 height 31
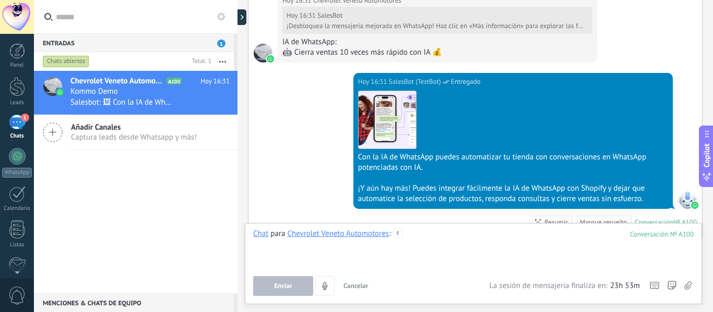
paste div
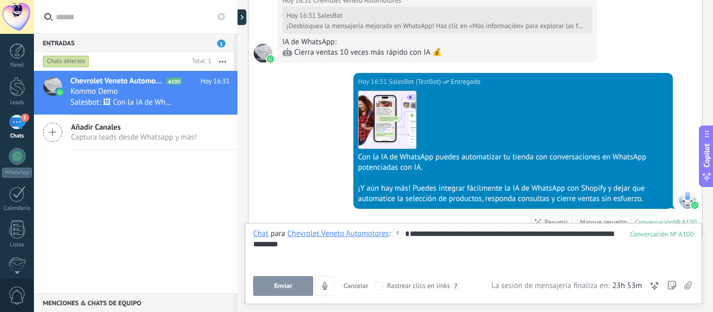
click at [266, 283] on button "Enviar" at bounding box center [283, 286] width 60 height 20
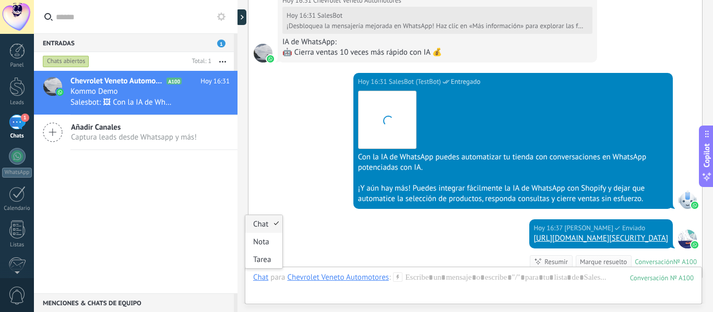
scroll to position [973, 0]
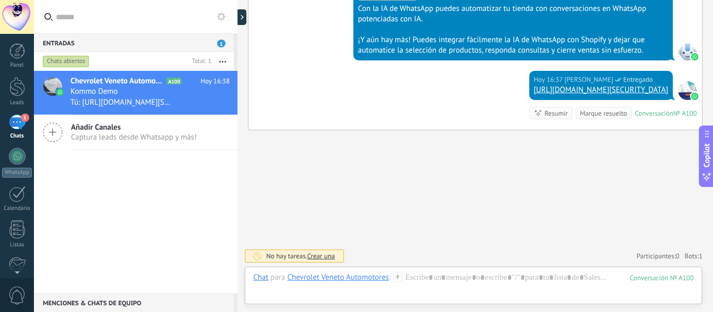
click at [297, 107] on div "[DATE] 16:37 [PERSON_NAME] Entregado [URL][DOMAIN_NAME][SECURITY_DATA] Conversa…" at bounding box center [474, 100] width 453 height 59
click at [19, 160] on div at bounding box center [17, 156] width 17 height 17
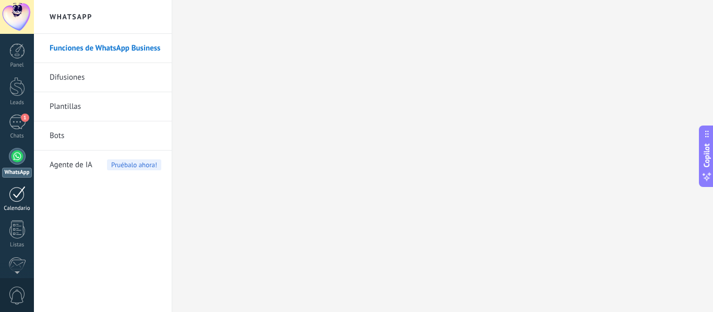
click at [18, 197] on div at bounding box center [17, 194] width 17 height 16
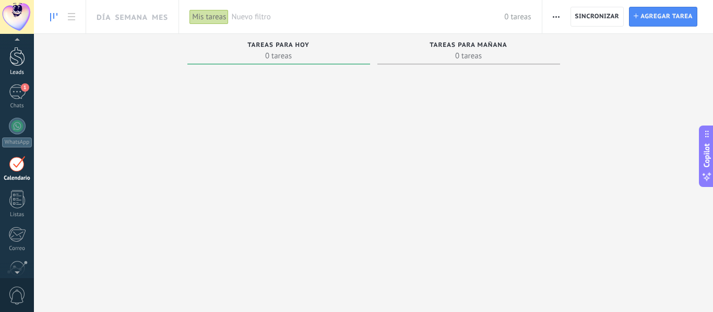
scroll to position [27, 0]
click at [13, 88] on div "1" at bounding box center [17, 95] width 17 height 15
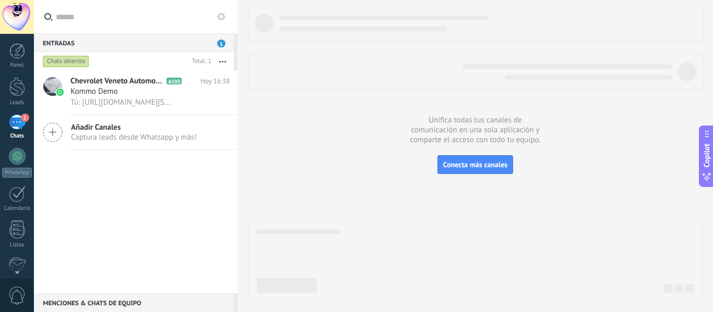
click at [215, 45] on div "Entradas 1" at bounding box center [134, 42] width 200 height 19
click at [222, 66] on button "button" at bounding box center [222, 61] width 22 height 19
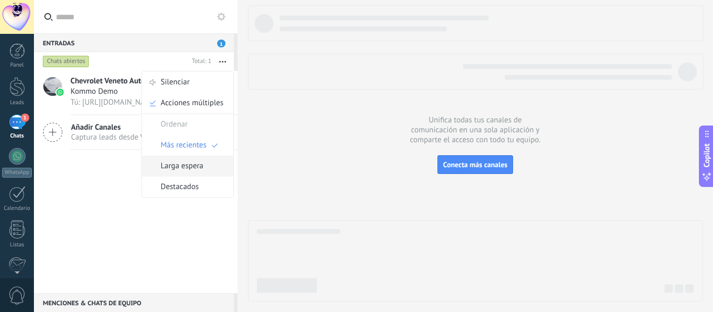
click at [193, 156] on span "Larga espera" at bounding box center [182, 166] width 43 height 21
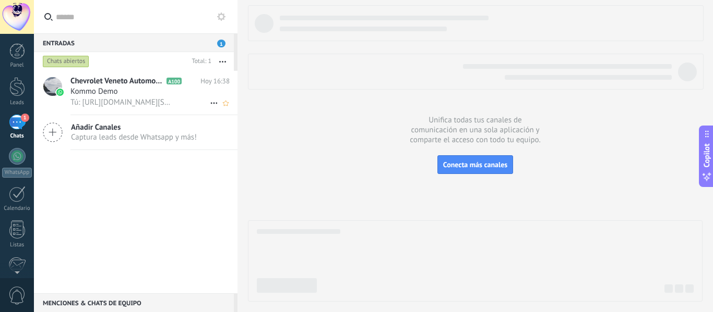
click at [125, 99] on span "Tú: [URL][DOMAIN_NAME][SECURITY_DATA]" at bounding box center [121, 103] width 102 height 10
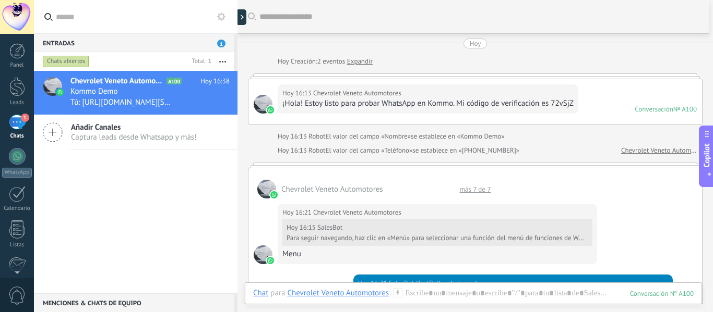
click at [607, 98] on div "[DATE] 16:13 Chevrolet Veneto Automotores ¡Hola! Estoy listo para probar WhatsA…" at bounding box center [474, 101] width 453 height 45
click at [535, 76] on div at bounding box center [475, 76] width 454 height 5
